Goal: Ask a question

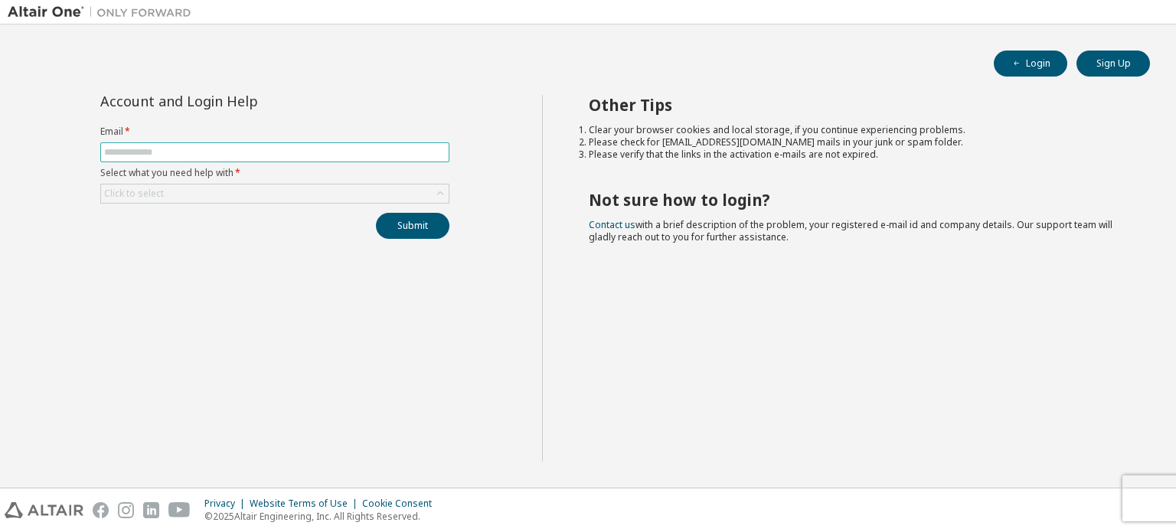
click at [220, 161] on span at bounding box center [274, 152] width 349 height 20
click at [217, 154] on input "text" at bounding box center [274, 152] width 341 height 12
type input "**********"
click at [276, 184] on div "Click to select" at bounding box center [275, 193] width 348 height 18
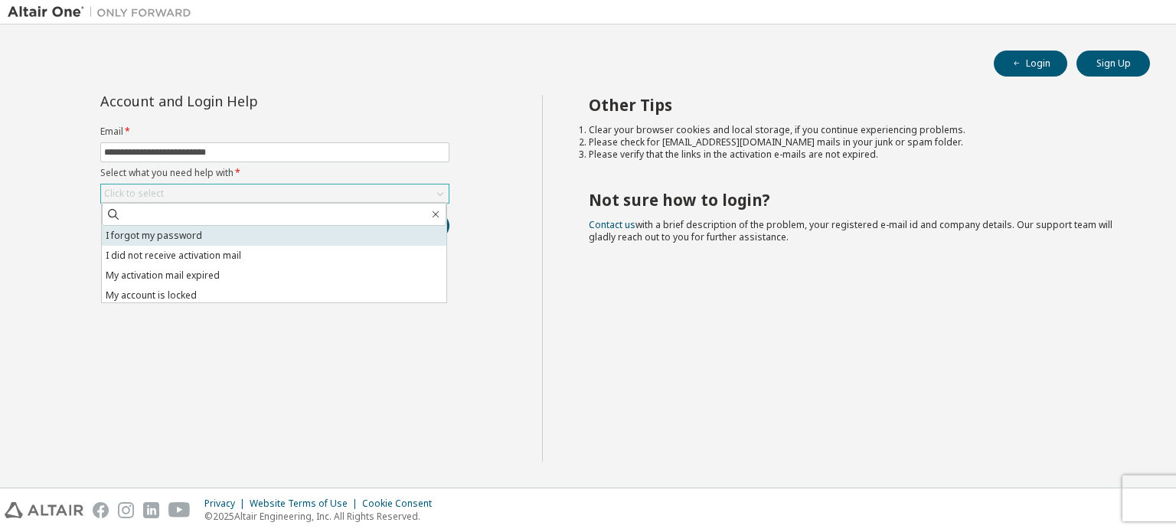
click at [276, 235] on li "I forgot my password" at bounding box center [274, 236] width 344 height 20
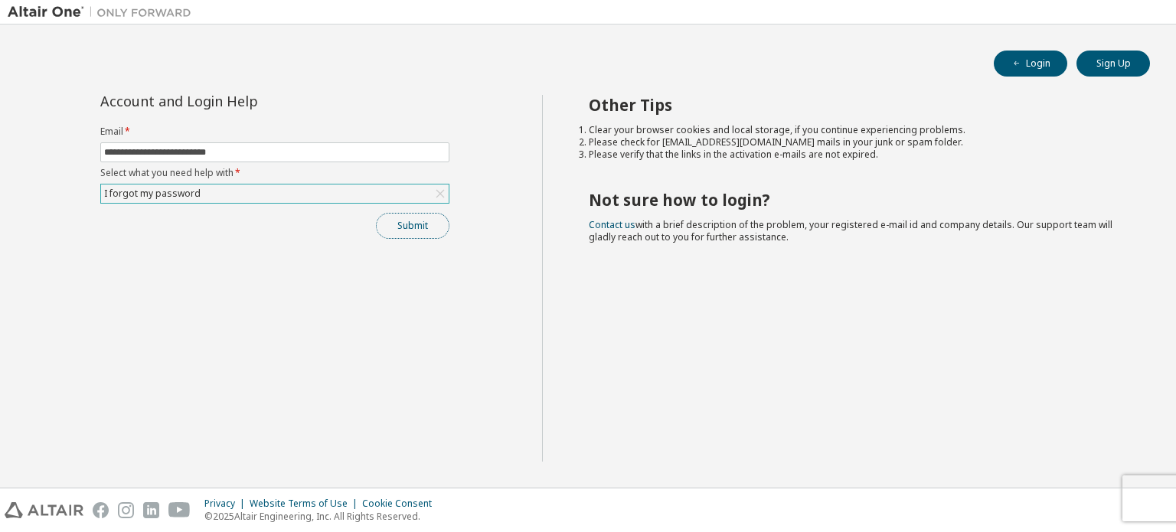
click at [413, 217] on button "Submit" at bounding box center [412, 226] width 73 height 26
